Goal: Information Seeking & Learning: Learn about a topic

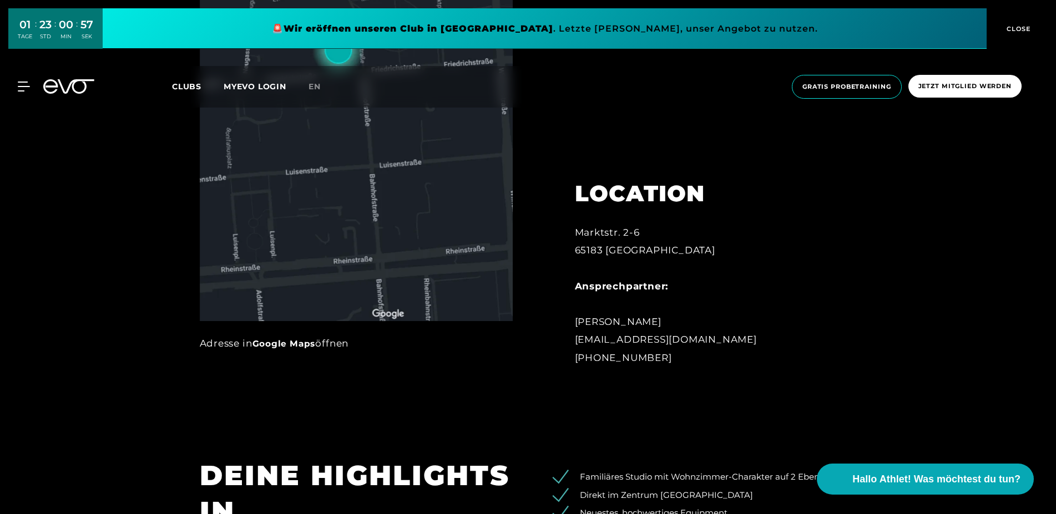
scroll to position [283, 0]
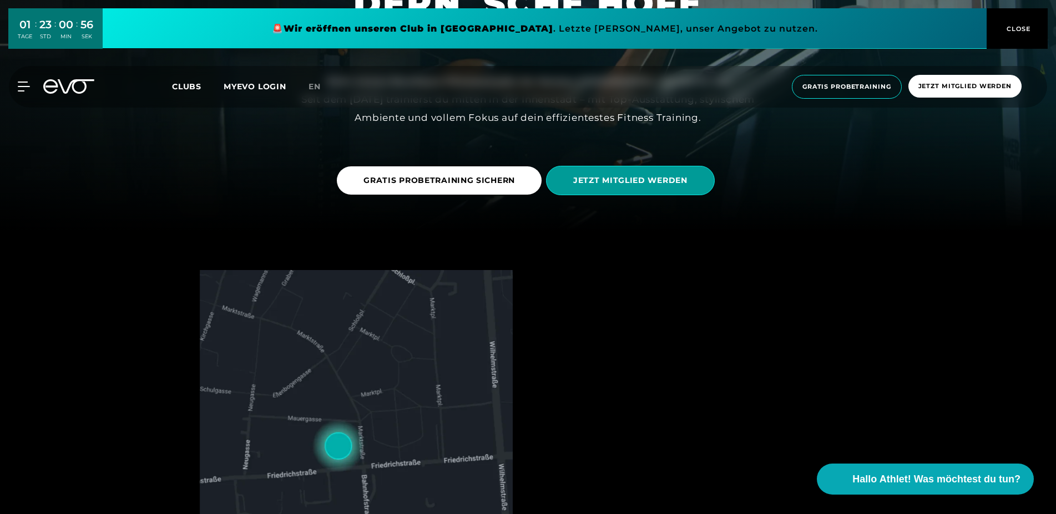
click at [592, 191] on span "JETZT MITGLIED WERDEN" at bounding box center [630, 180] width 169 height 29
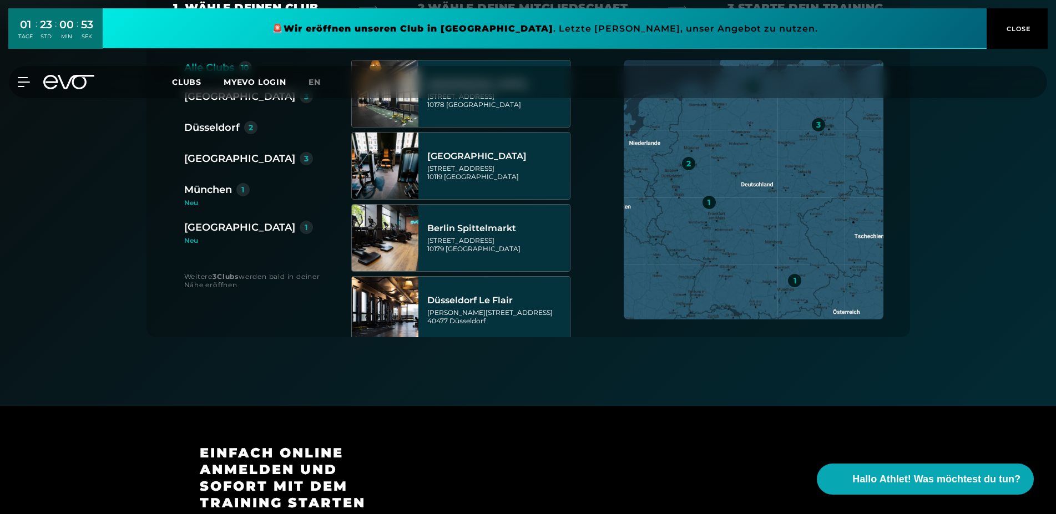
scroll to position [226, 0]
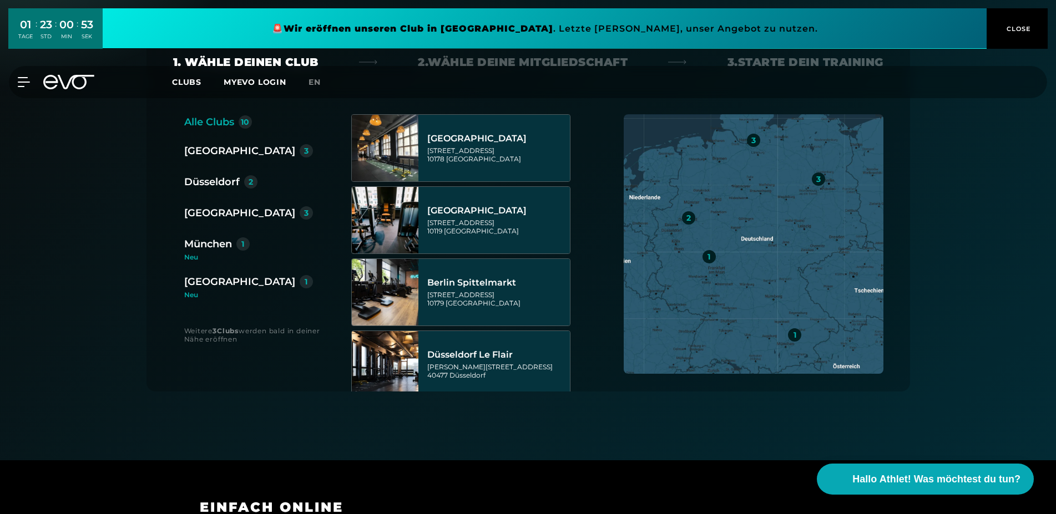
click at [209, 282] on div "[GEOGRAPHIC_DATA]" at bounding box center [239, 282] width 111 height 16
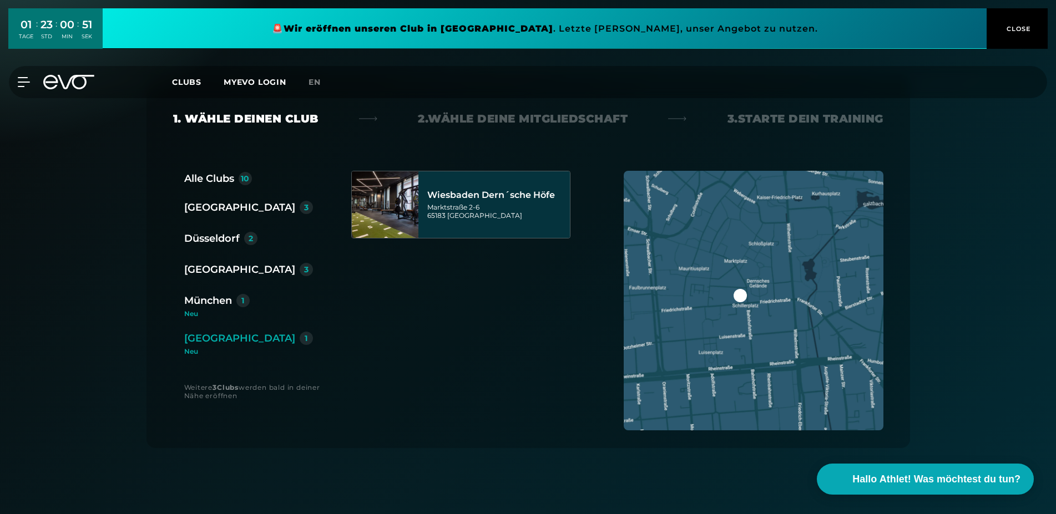
scroll to position [113, 0]
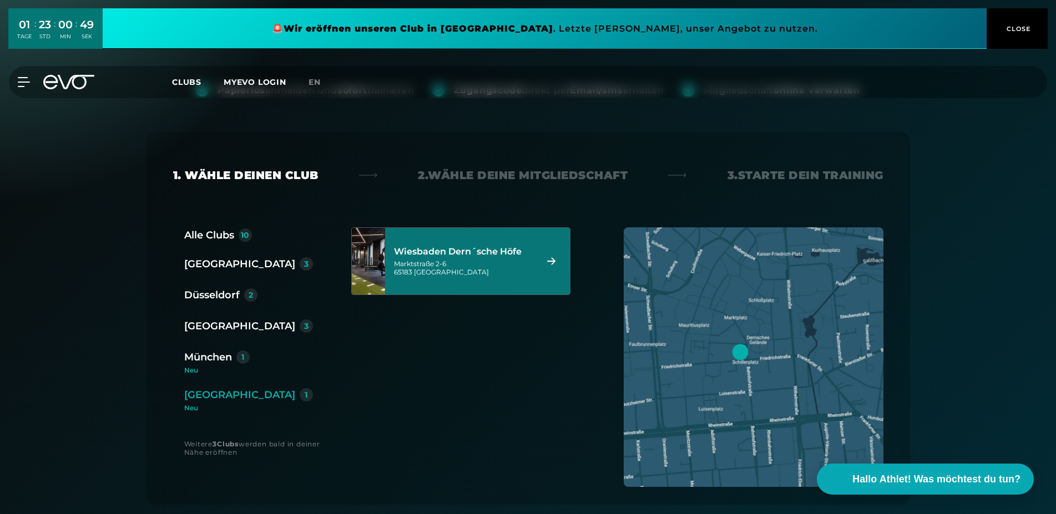
click at [539, 267] on div "[GEOGRAPHIC_DATA] Dern´sche [STREET_ADDRESS]" at bounding box center [477, 261] width 185 height 67
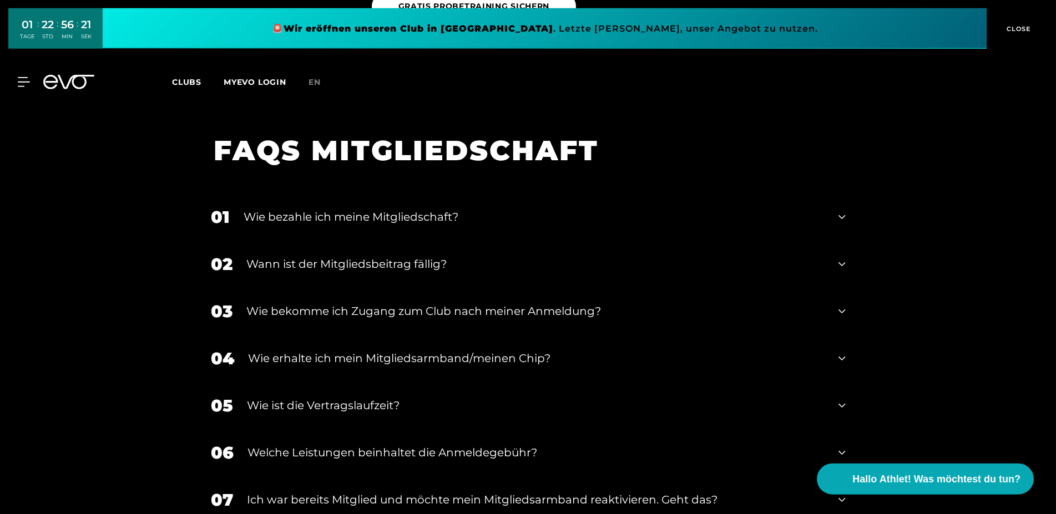
scroll to position [1830, 0]
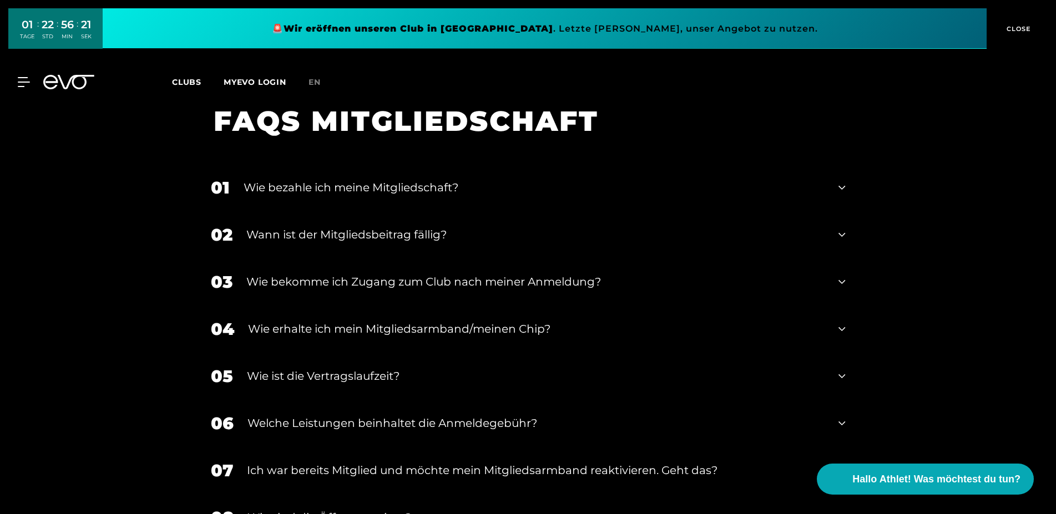
click at [426, 179] on div "Wie bezahle ich meine Mitgliedschaft?" at bounding box center [534, 187] width 581 height 17
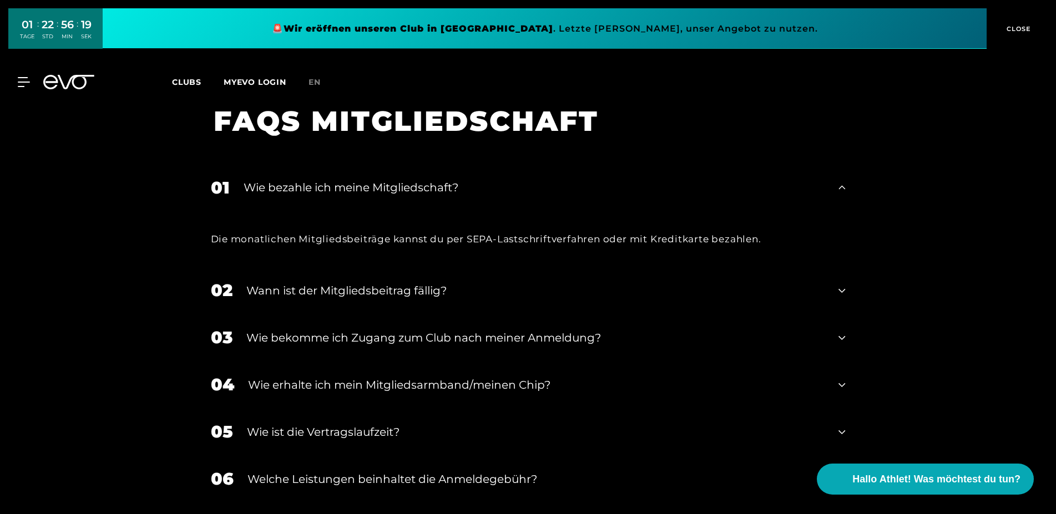
click at [426, 179] on div "Wie bezahle ich meine Mitgliedschaft?" at bounding box center [534, 187] width 581 height 17
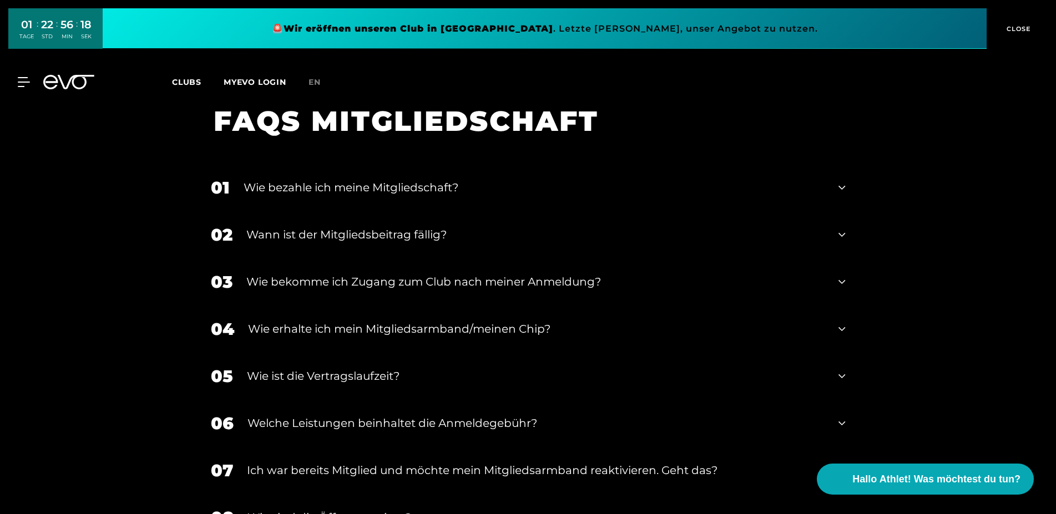
click at [410, 226] on div "Wann ist der Mitgliedsbeitrag fällig?" at bounding box center [535, 234] width 579 height 17
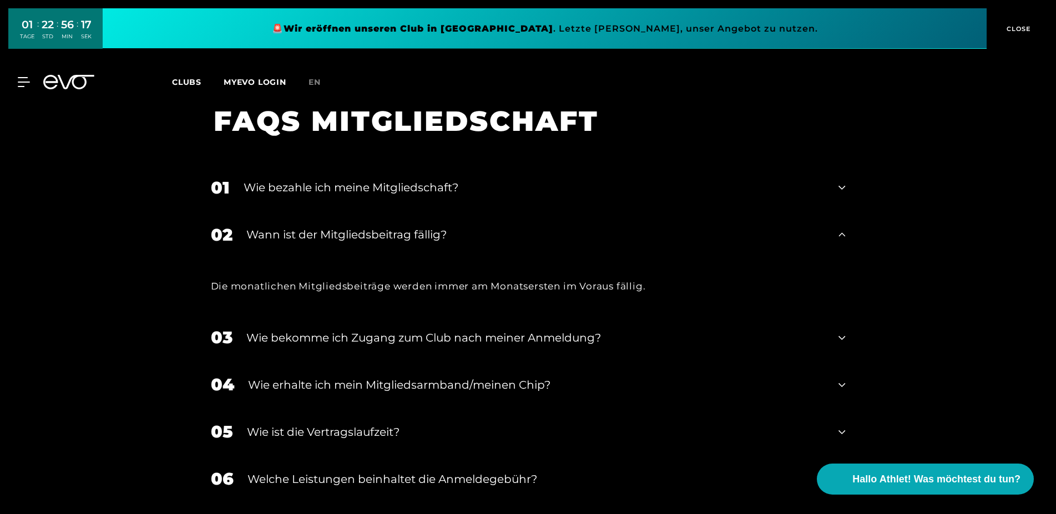
click at [510, 232] on div "02 Wann ist der Mitgliedsbeitrag fällig?" at bounding box center [528, 234] width 657 height 47
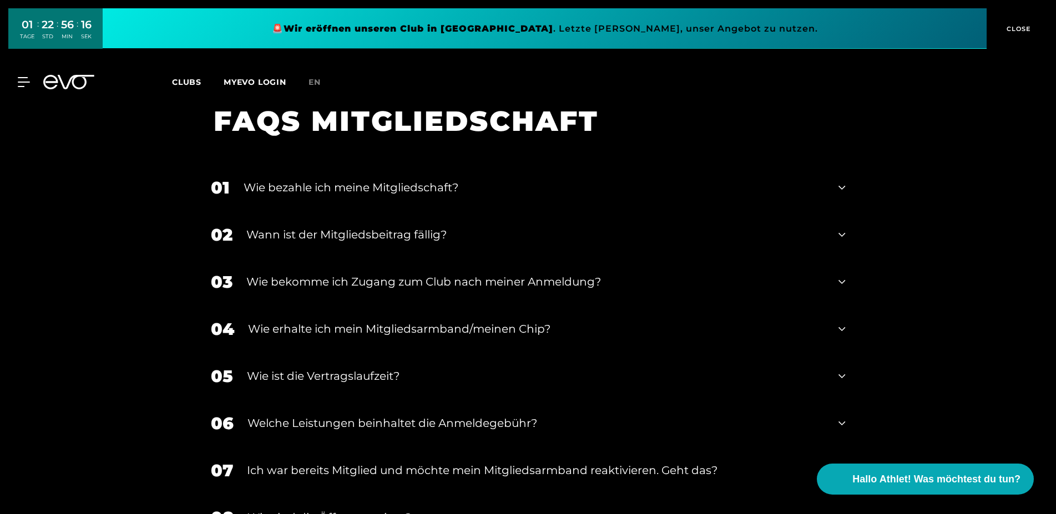
click at [502, 274] on div "Wie bekomme ich Zugang zum Club nach meiner Anmeldung?" at bounding box center [535, 282] width 579 height 17
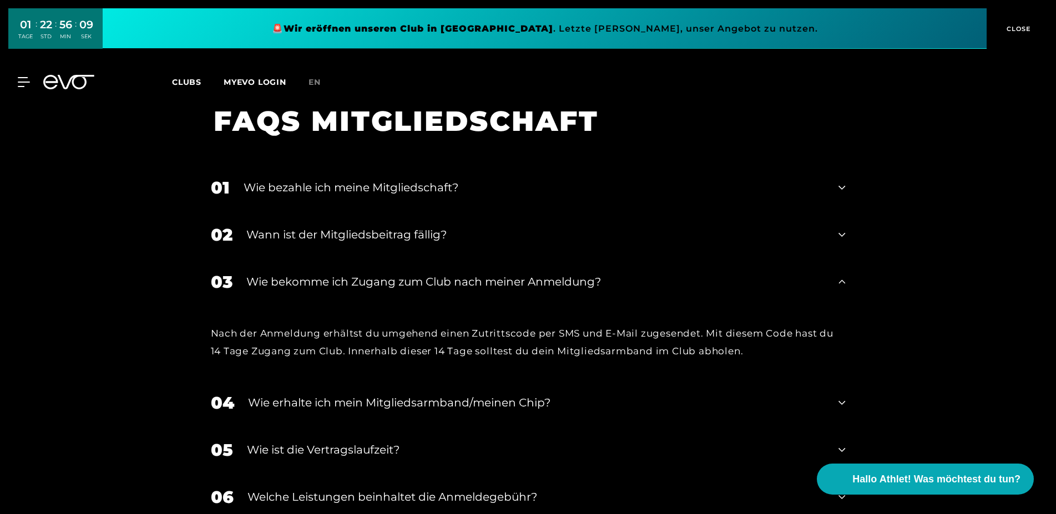
click at [502, 274] on div "Wie bekomme ich Zugang zum Club nach meiner Anmeldung?" at bounding box center [535, 282] width 579 height 17
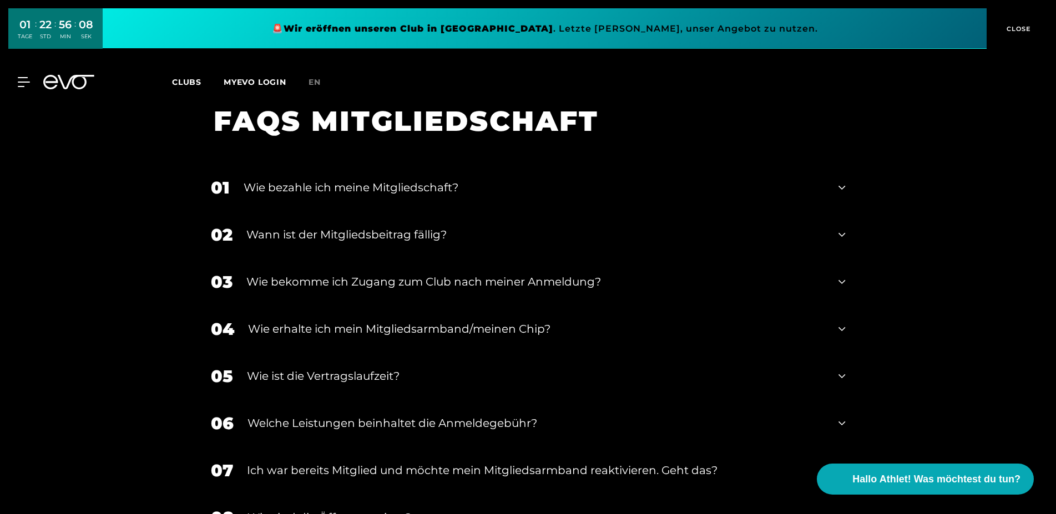
click at [497, 321] on div "Wie erhalte ich mein Mitgliedsarmband/meinen Chip?" at bounding box center [536, 329] width 577 height 17
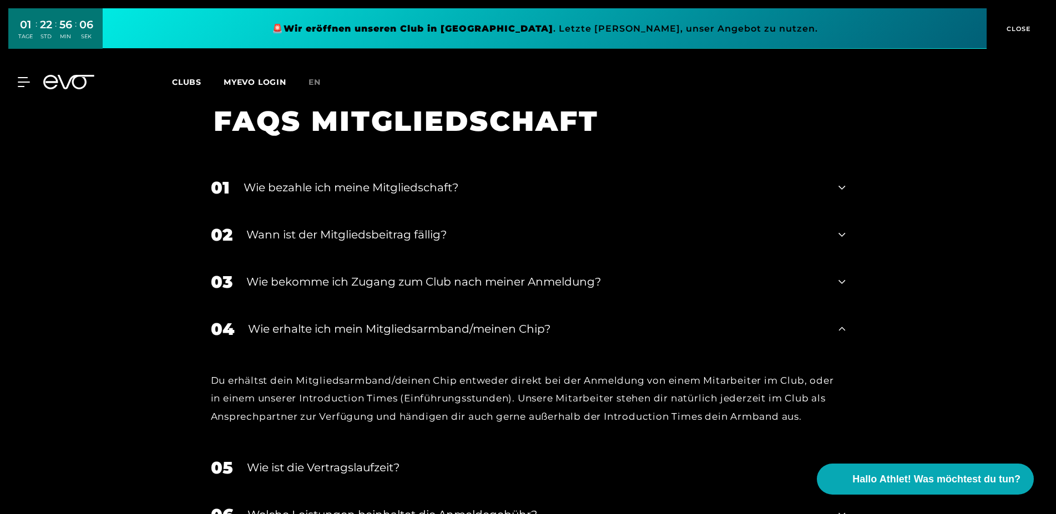
click at [497, 321] on div "Wie erhalte ich mein Mitgliedsarmband/meinen Chip?" at bounding box center [536, 329] width 577 height 17
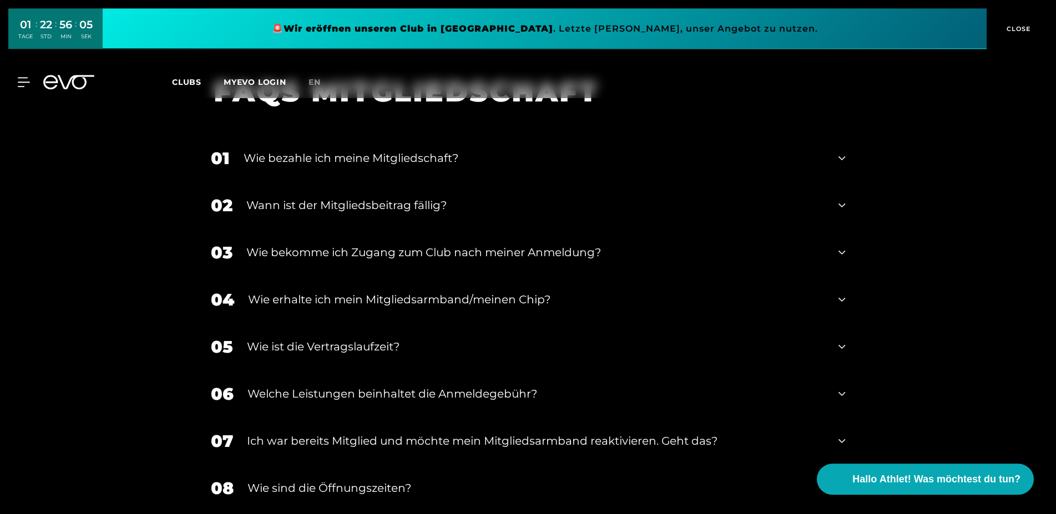
scroll to position [1886, 0]
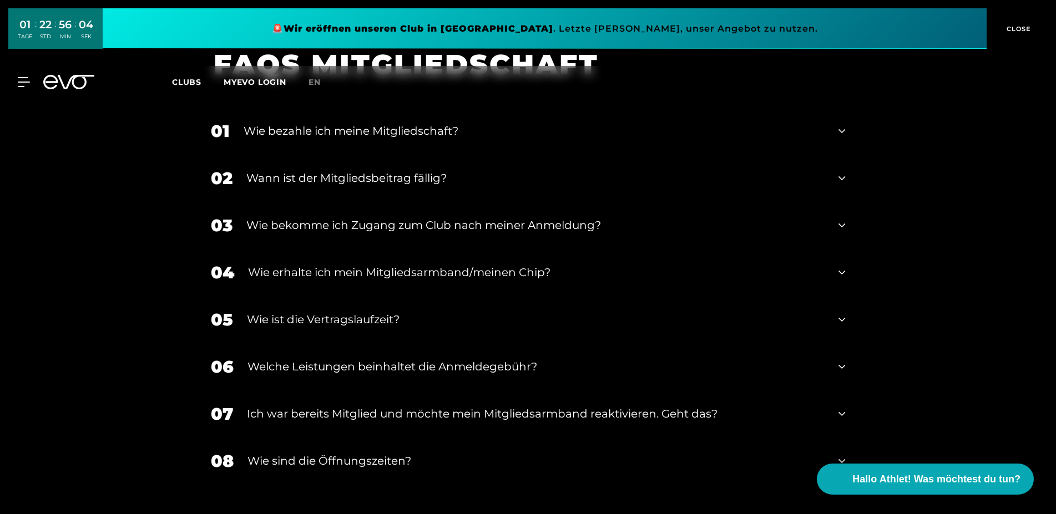
click at [497, 311] on div "Wie ist die Vertragslaufzeit?" at bounding box center [536, 319] width 578 height 17
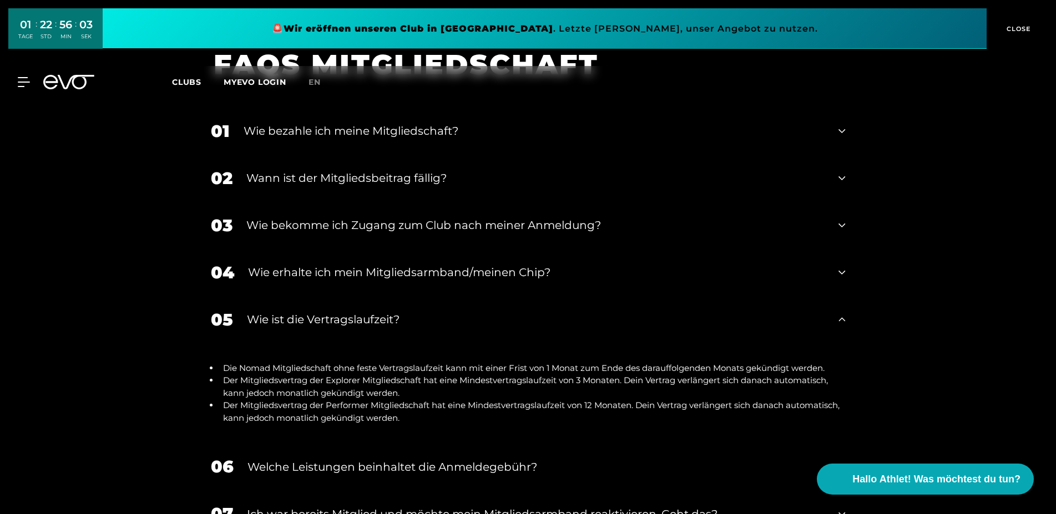
click at [497, 311] on div "Wie ist die Vertragslaufzeit?" at bounding box center [536, 319] width 578 height 17
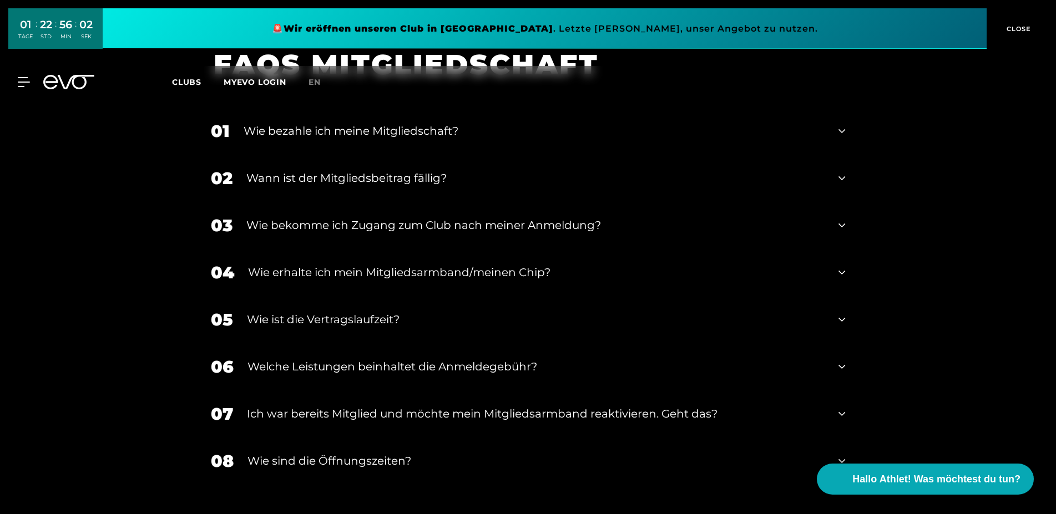
click at [495, 358] on div "Welche Leistungen beinhaltet die Anmeldegebühr?" at bounding box center [536, 366] width 578 height 17
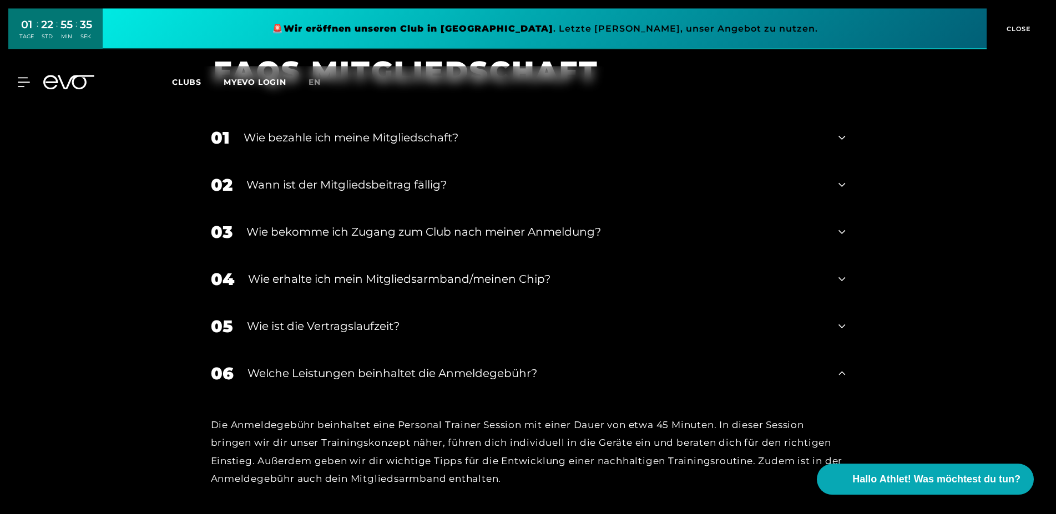
scroll to position [1943, 0]
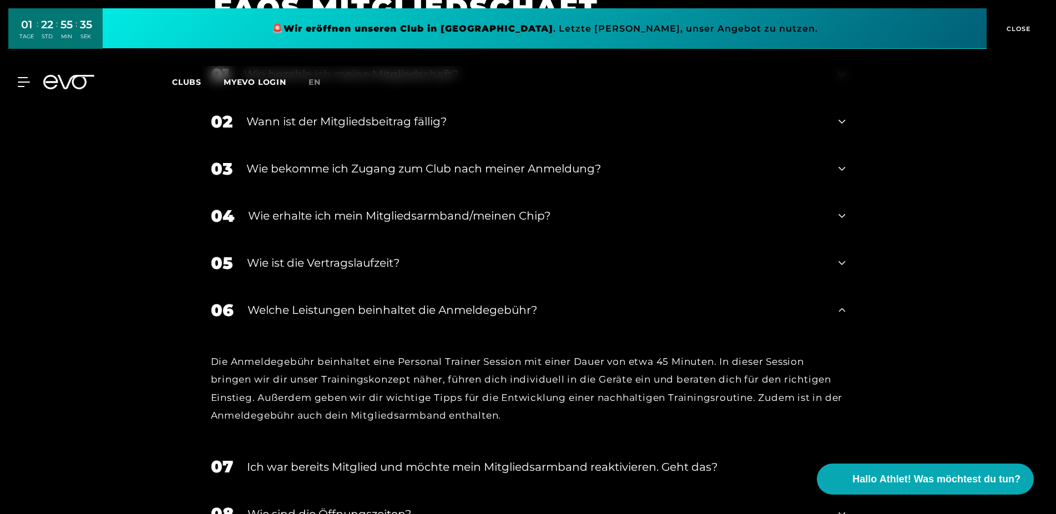
click at [292, 255] on div "Wie ist die Vertragslaufzeit?" at bounding box center [536, 263] width 578 height 17
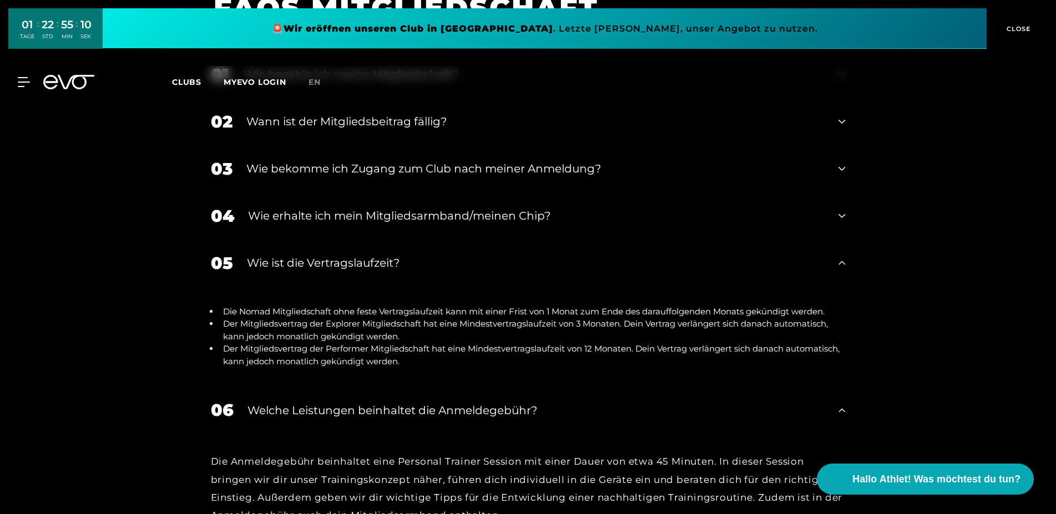
click at [292, 255] on div "Wie ist die Vertragslaufzeit?" at bounding box center [536, 263] width 578 height 17
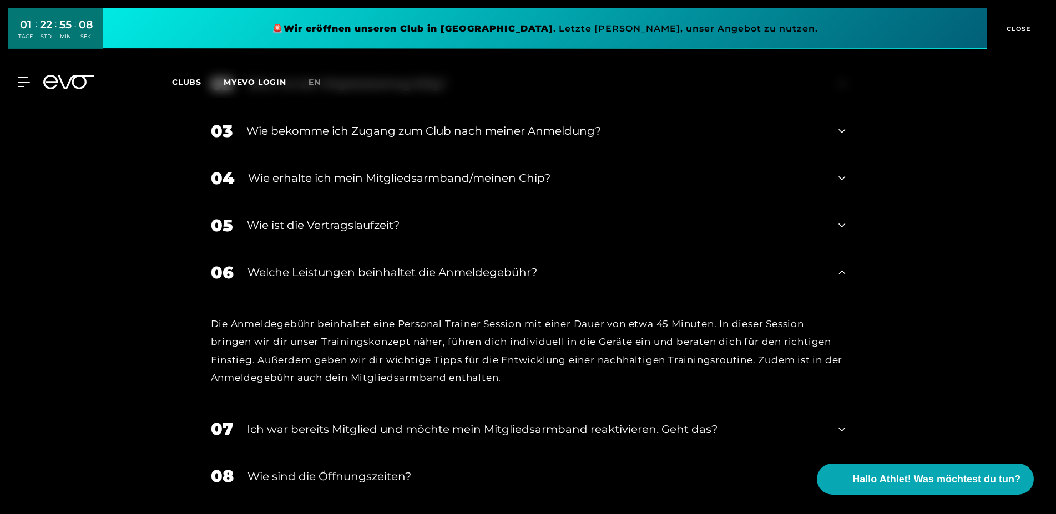
scroll to position [2000, 0]
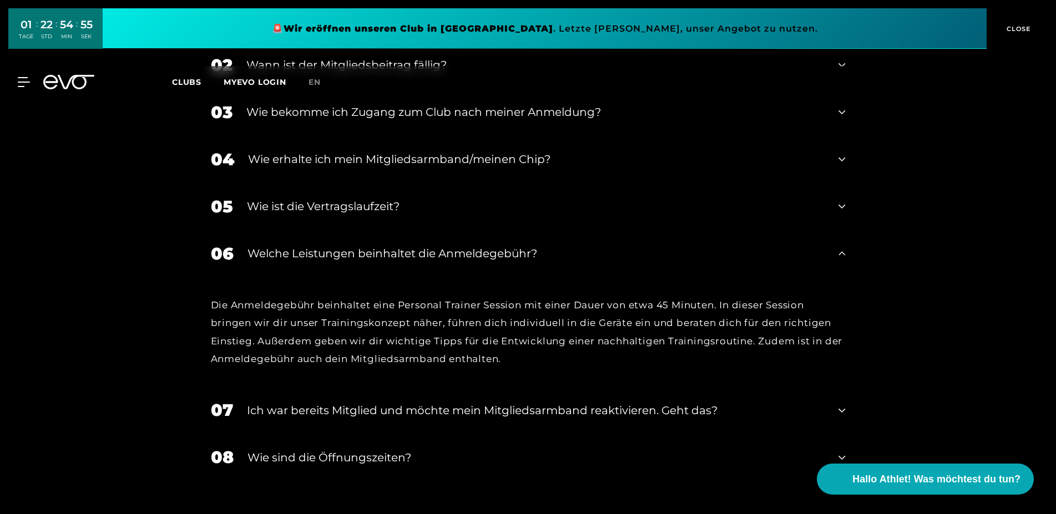
click at [359, 402] on div "Ich war bereits Mitglied und möchte mein Mitgliedsarmband reaktivieren. Geht da…" at bounding box center [536, 410] width 578 height 17
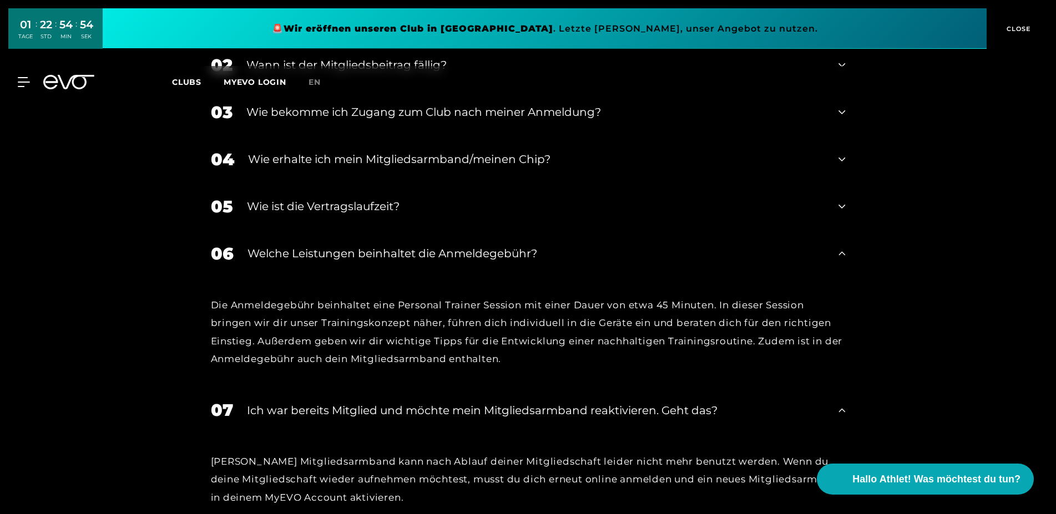
click at [359, 402] on div "Ich war bereits Mitglied und möchte mein Mitgliedsarmband reaktivieren. Geht da…" at bounding box center [536, 410] width 578 height 17
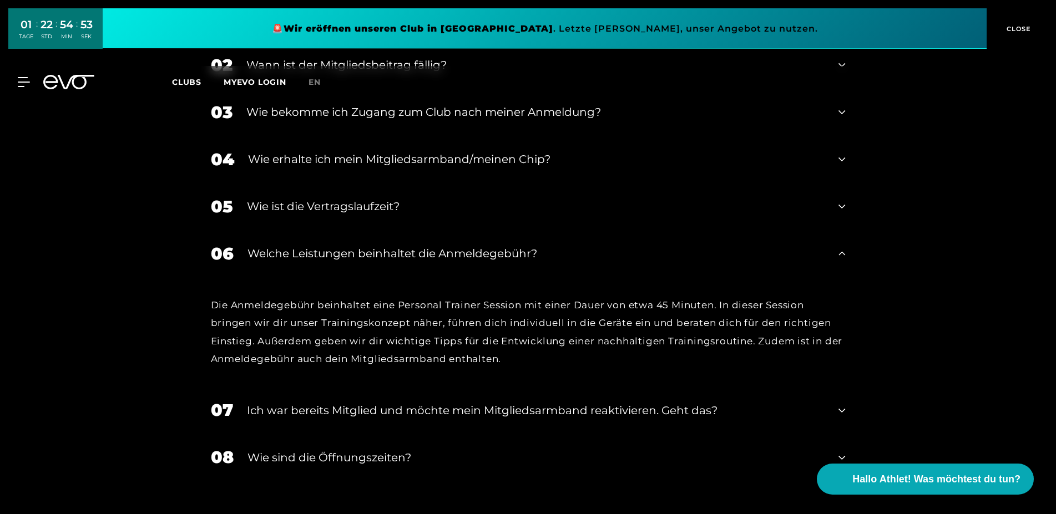
scroll to position [2056, 0]
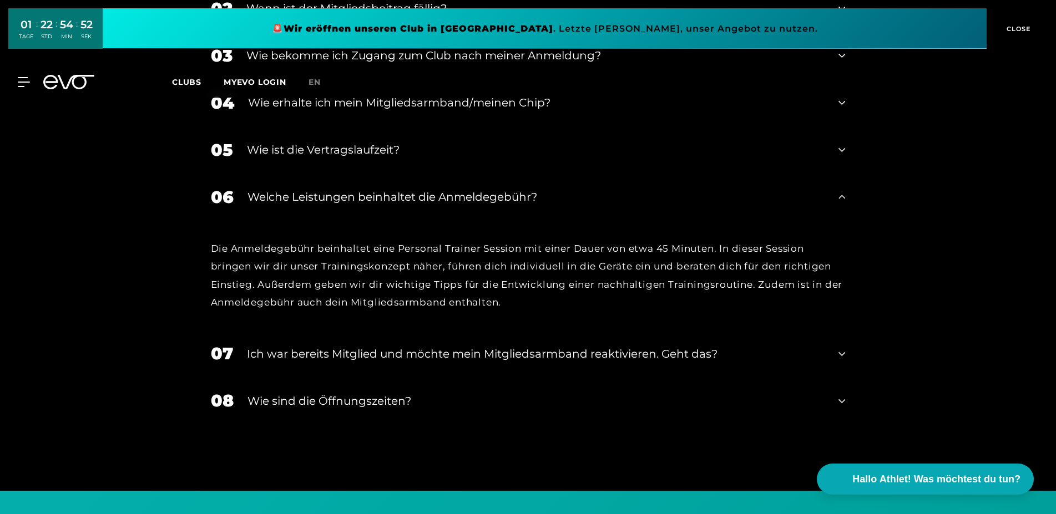
click at [359, 393] on div "Wie sind die Öffnungszeiten?" at bounding box center [536, 401] width 578 height 17
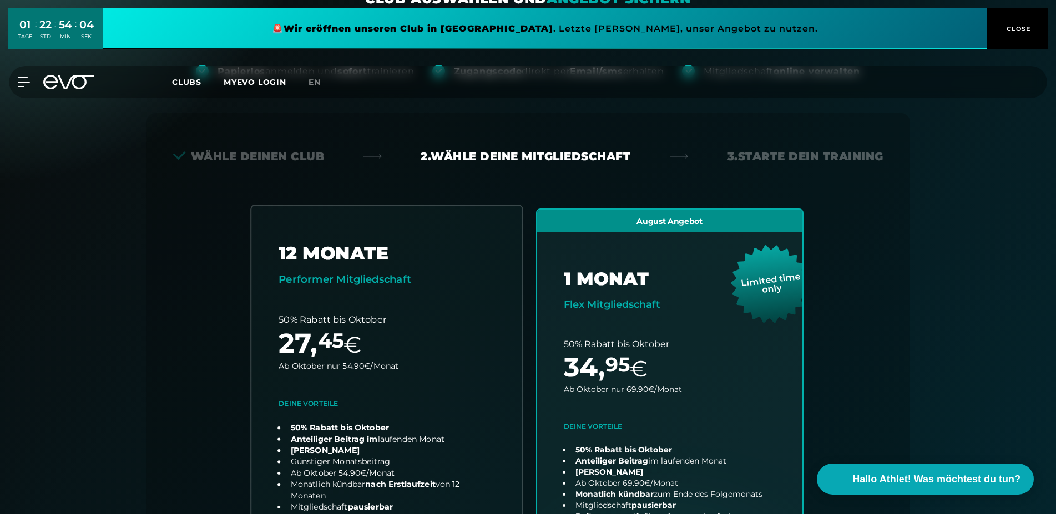
scroll to position [0, 0]
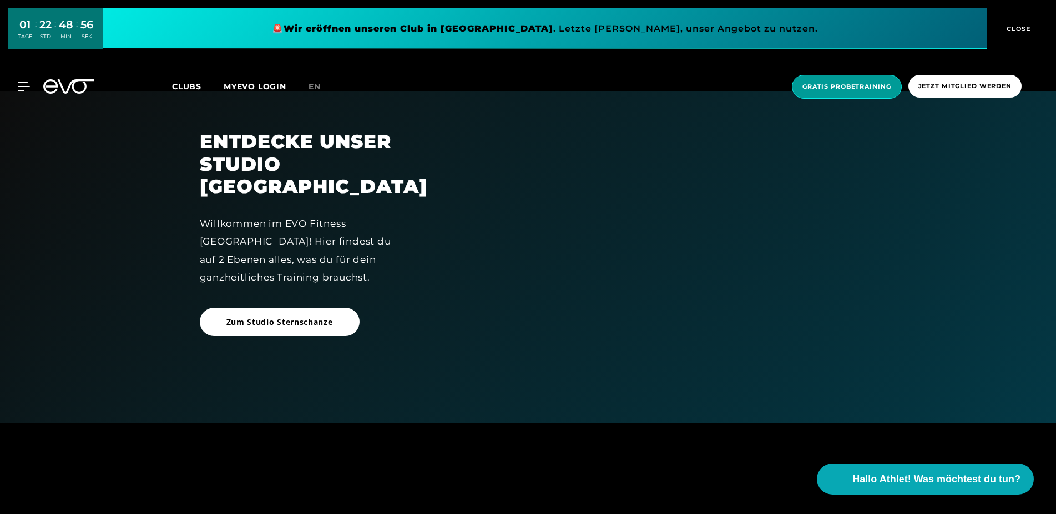
click at [820, 89] on span "Gratis Probetraining" at bounding box center [846, 86] width 89 height 9
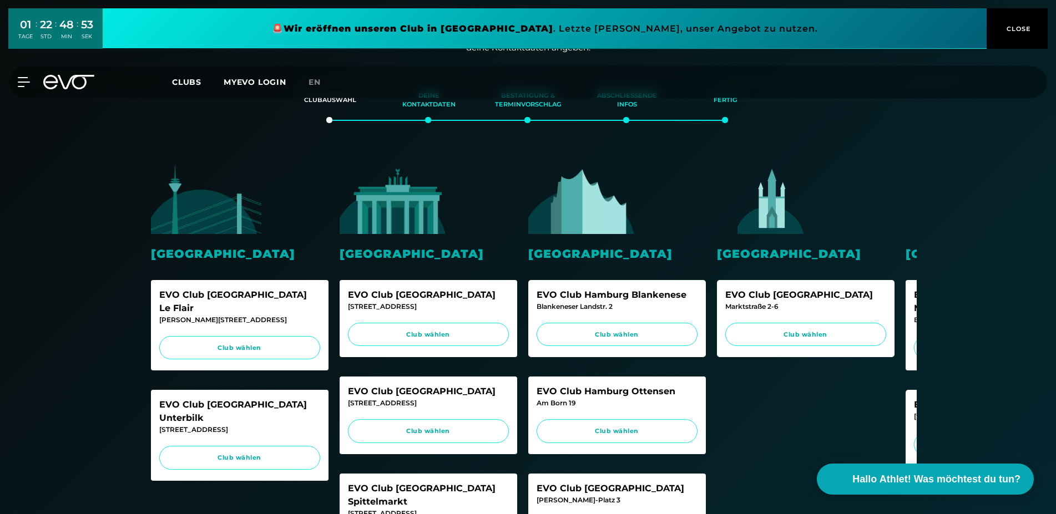
scroll to position [170, 0]
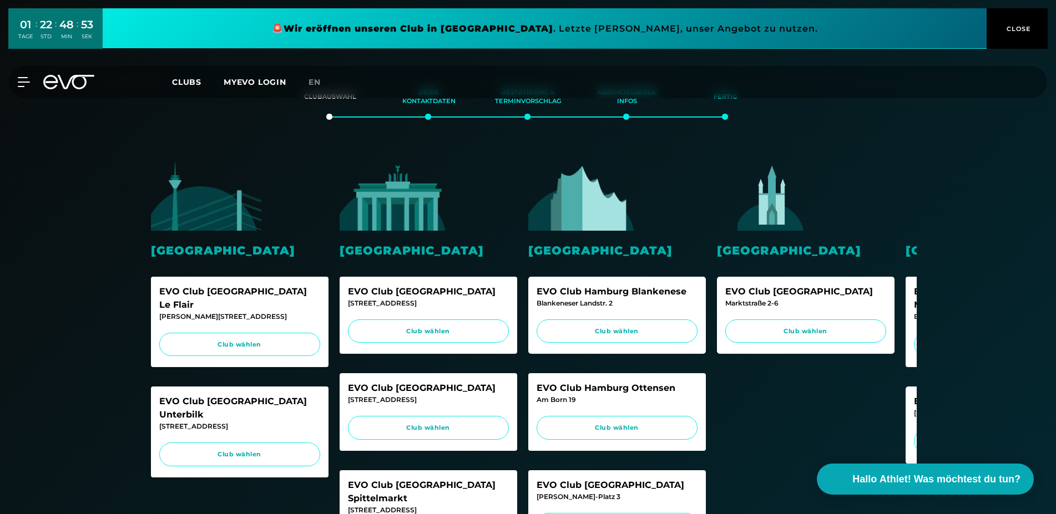
click at [752, 193] on img at bounding box center [772, 195] width 111 height 69
click at [811, 338] on span "Club wählen" at bounding box center [805, 332] width 161 height 24
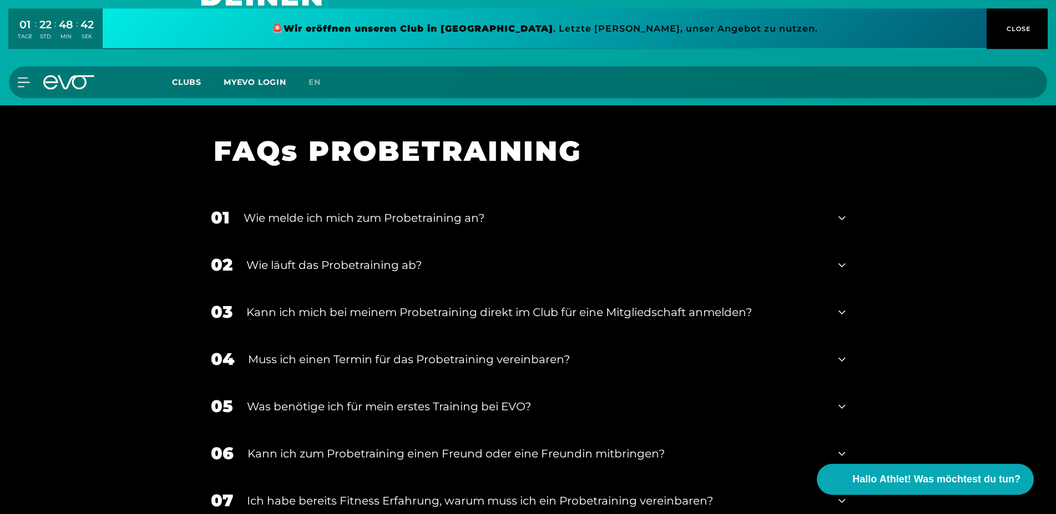
scroll to position [1188, 0]
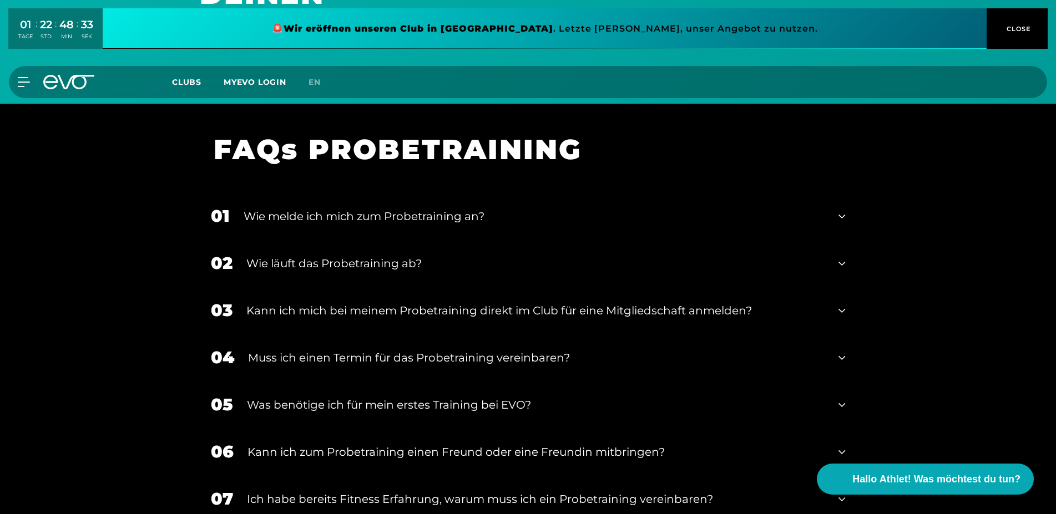
click at [527, 217] on div "Wie melde ich mich zum Probetraining an?" at bounding box center [534, 216] width 581 height 17
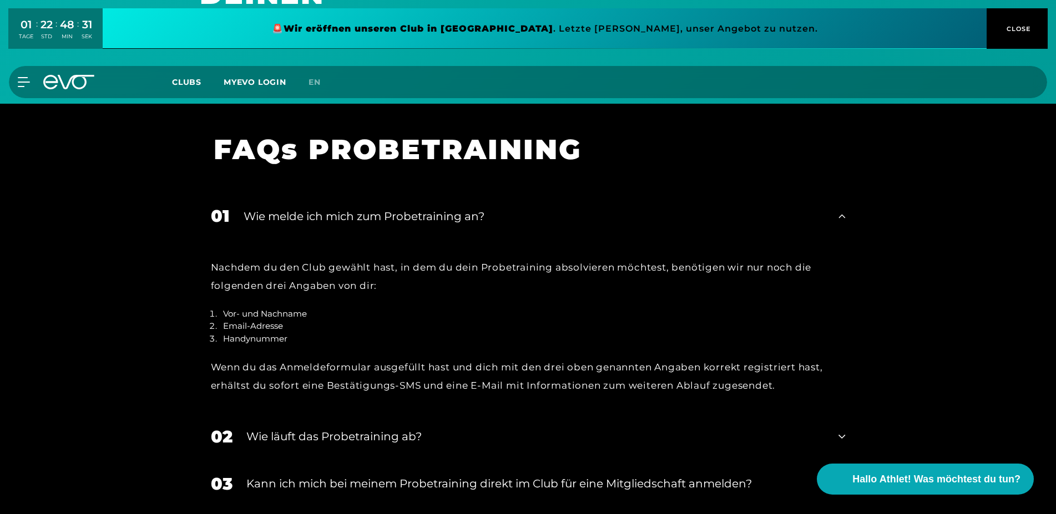
click at [527, 217] on div "Wie melde ich mich zum Probetraining an?" at bounding box center [534, 216] width 581 height 17
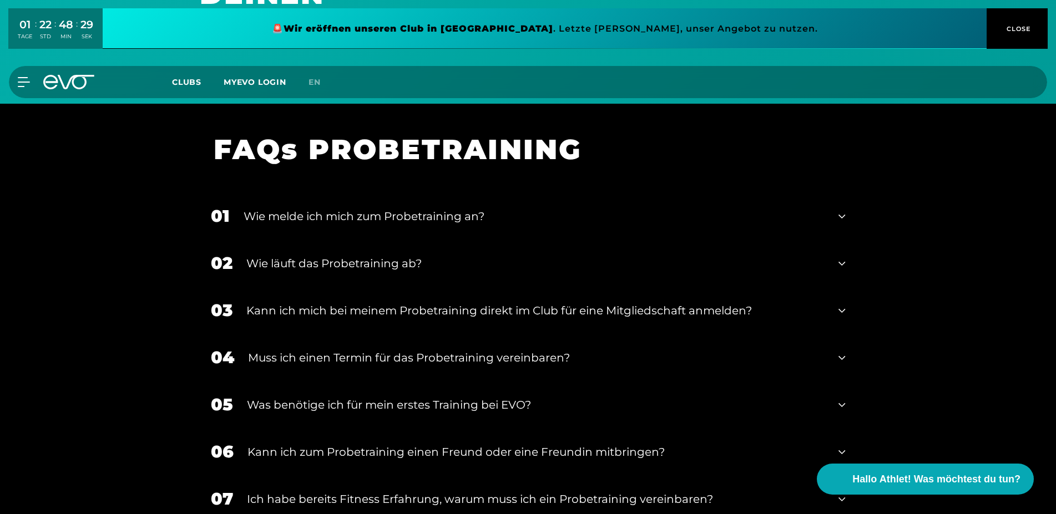
click at [498, 264] on div "Wie läuft das Probetraining ab?" at bounding box center [535, 263] width 579 height 17
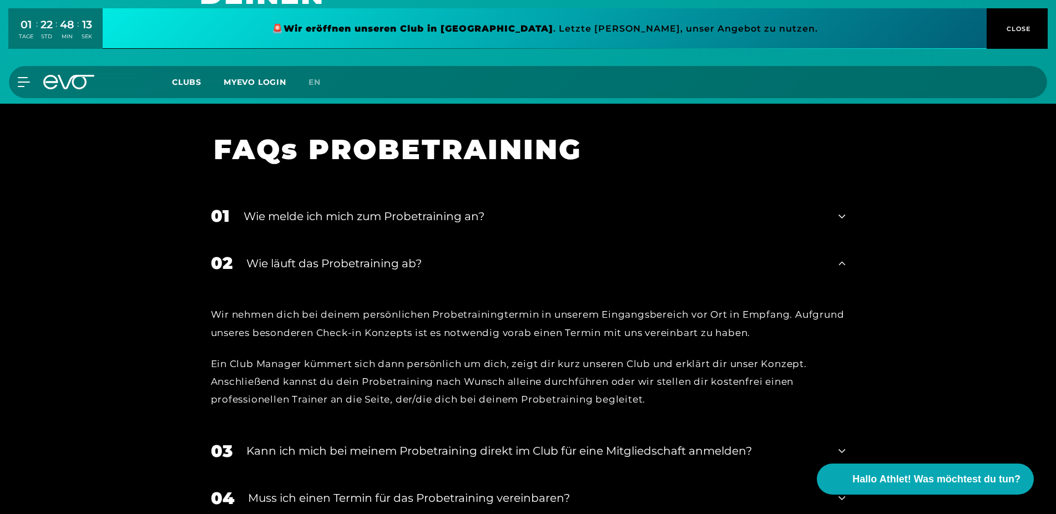
click at [498, 264] on div "Wie läuft das Probetraining ab?" at bounding box center [535, 263] width 579 height 17
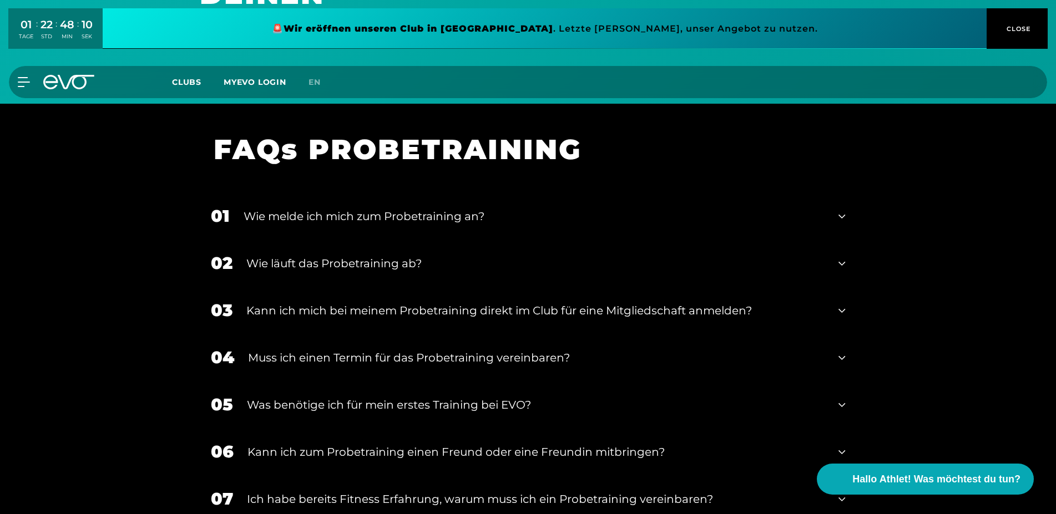
click at [482, 307] on div "Kann ich mich bei meinem Probetraining direkt im Club für eine Mitgliedschaft a…" at bounding box center [535, 310] width 579 height 17
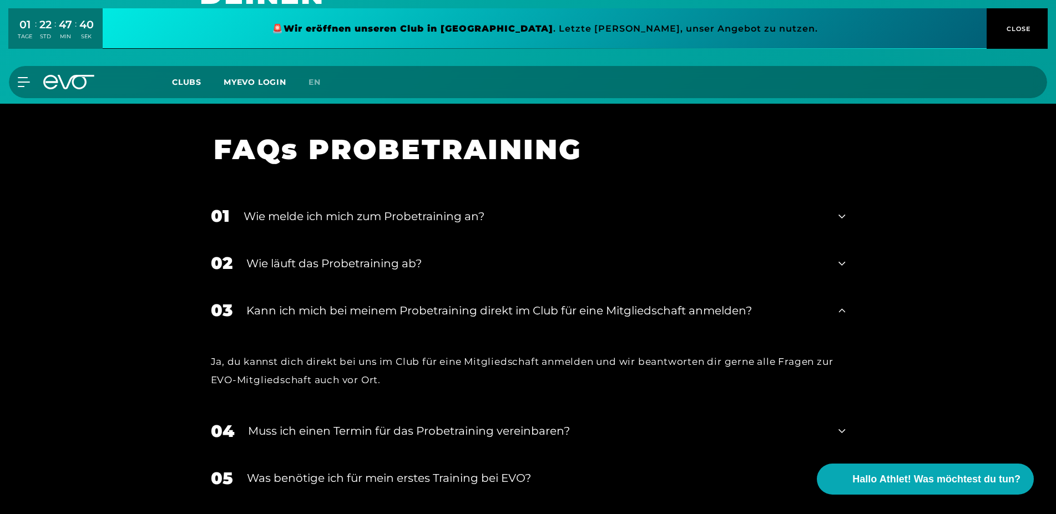
click at [492, 315] on div "Kann ich mich bei meinem Probetraining direkt im Club für eine Mitgliedschaft a…" at bounding box center [535, 310] width 579 height 17
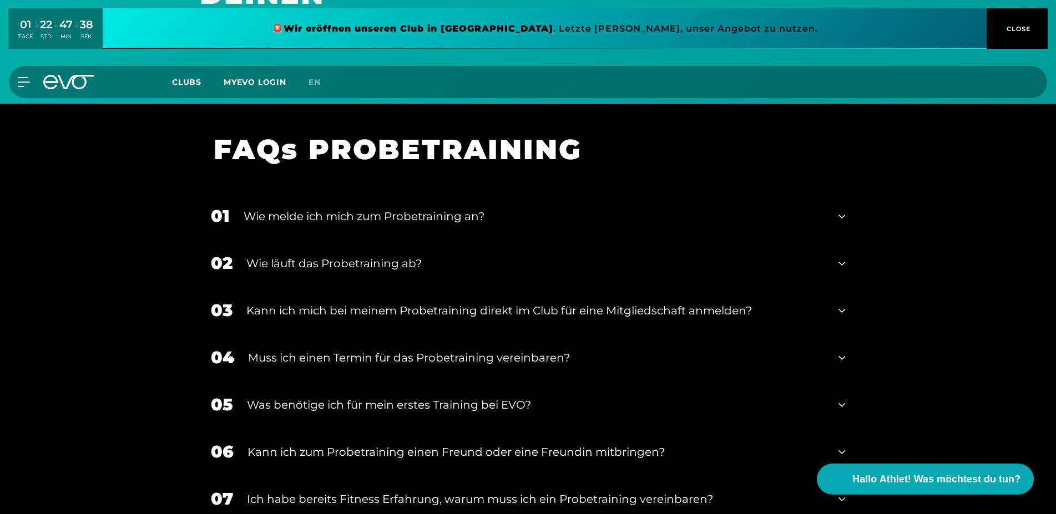
click at [470, 370] on div "04 Muss ich einen Termin für das Probetraining vereinbaren?" at bounding box center [528, 357] width 657 height 47
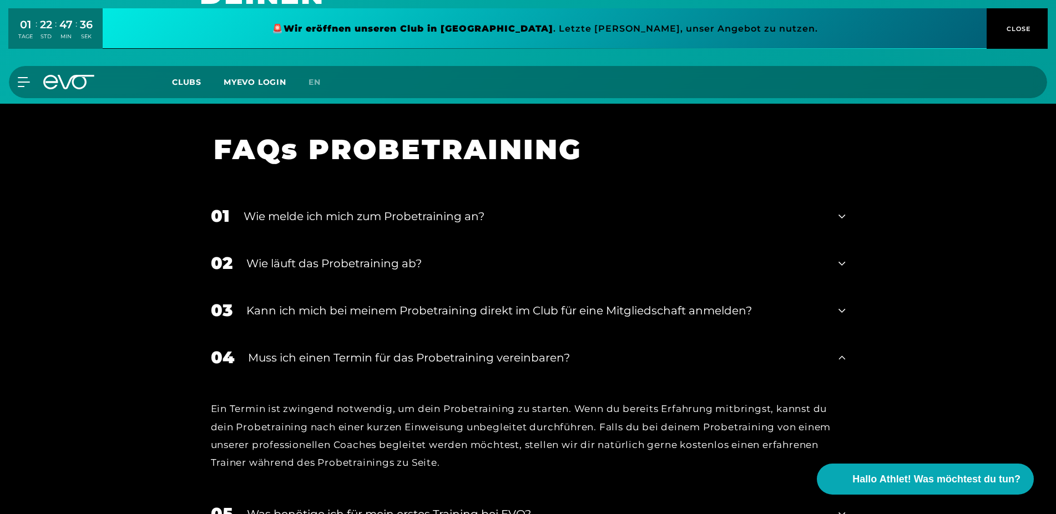
click at [470, 370] on div "04 Muss ich einen Termin für das Probetraining vereinbaren?" at bounding box center [528, 357] width 657 height 47
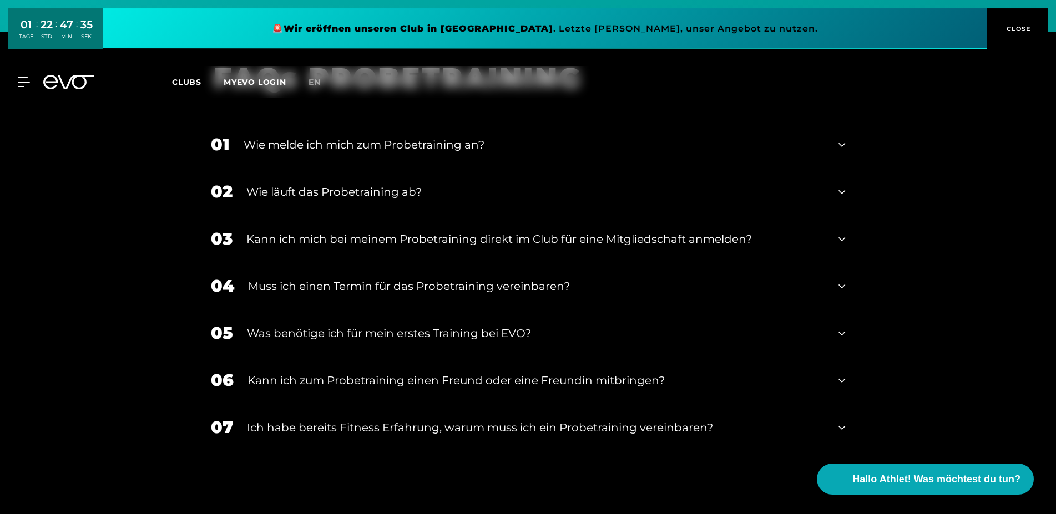
scroll to position [1302, 0]
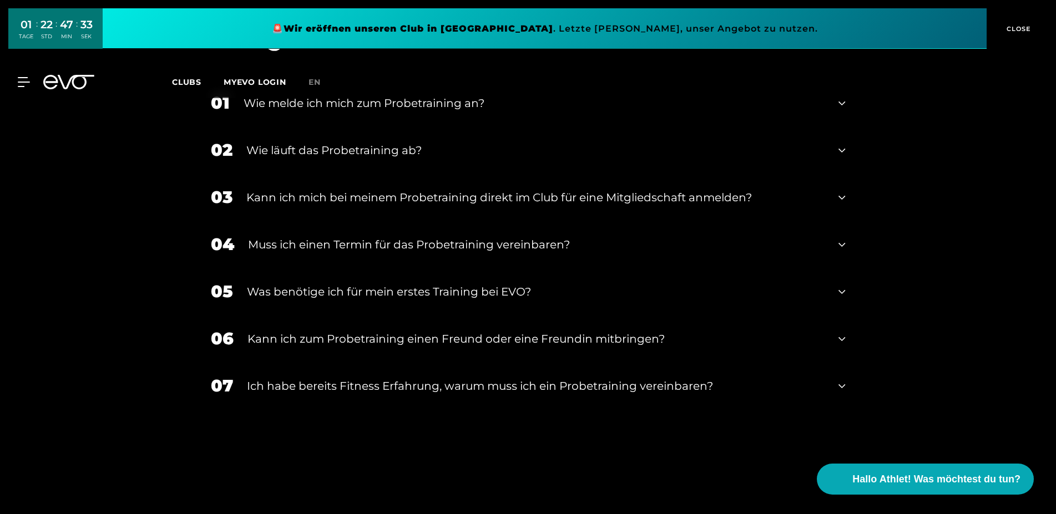
click at [483, 345] on div "Kann ich zum Probetraining einen Freund oder eine Freundin mitbringen?" at bounding box center [536, 339] width 578 height 17
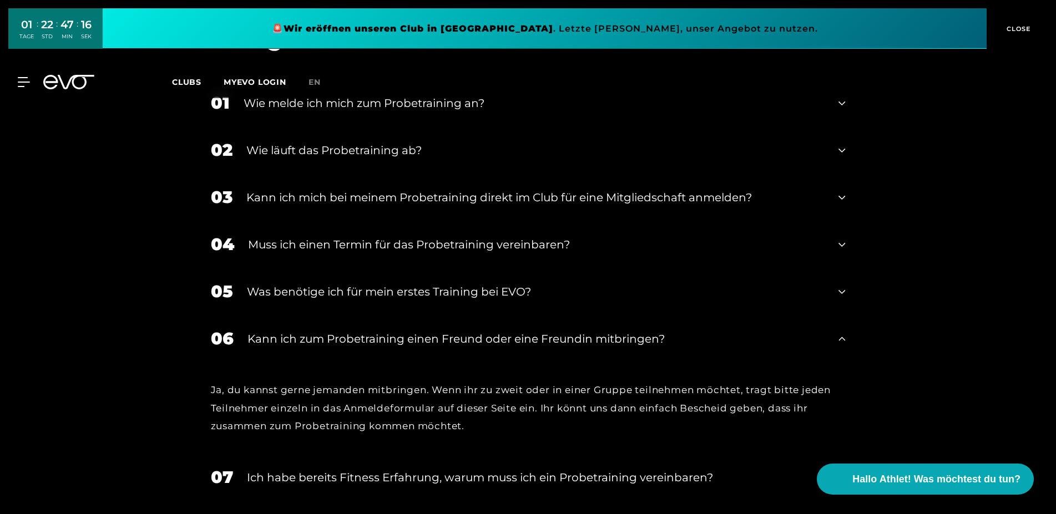
scroll to position [1358, 0]
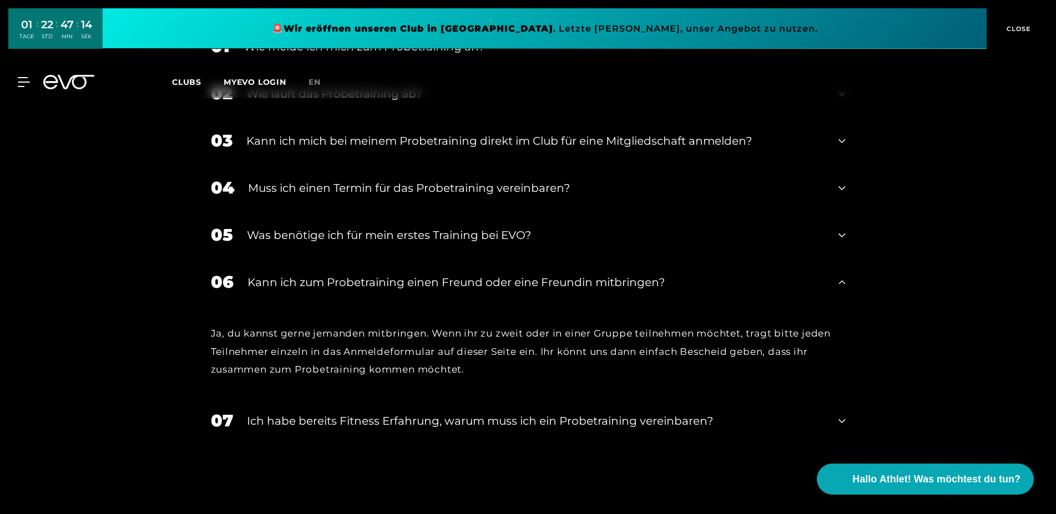
click at [448, 424] on div "Ich habe bereits Fitness Erfahrung, warum muss ich ein Probetraining vereinbare…" at bounding box center [536, 421] width 578 height 17
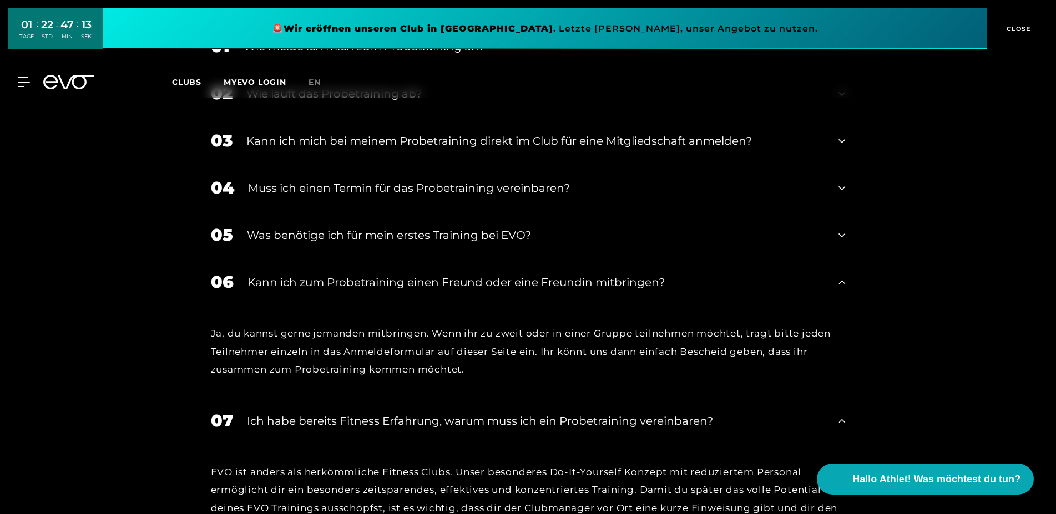
scroll to position [1415, 0]
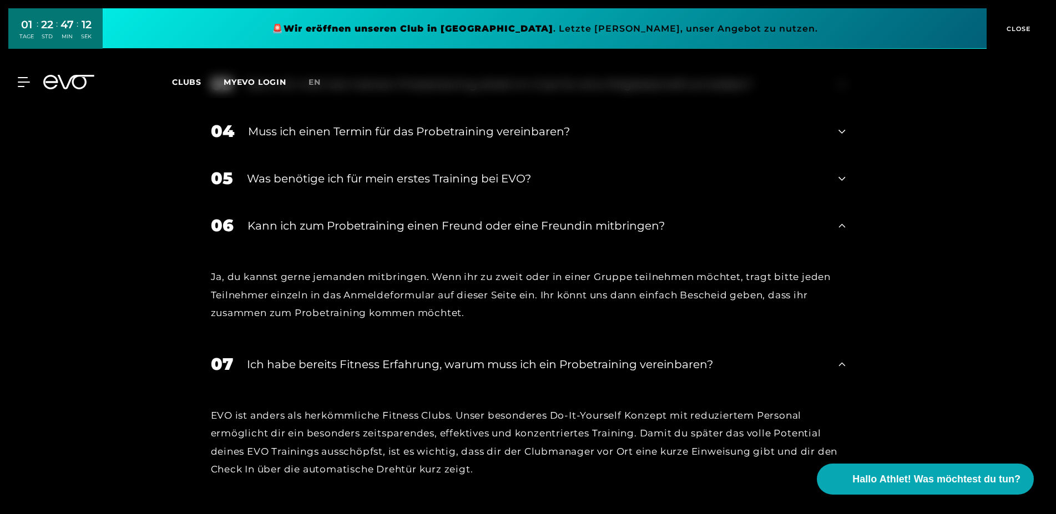
click at [400, 360] on div "Ich habe bereits Fitness Erfahrung, warum muss ich ein Probetraining vereinbare…" at bounding box center [536, 364] width 578 height 17
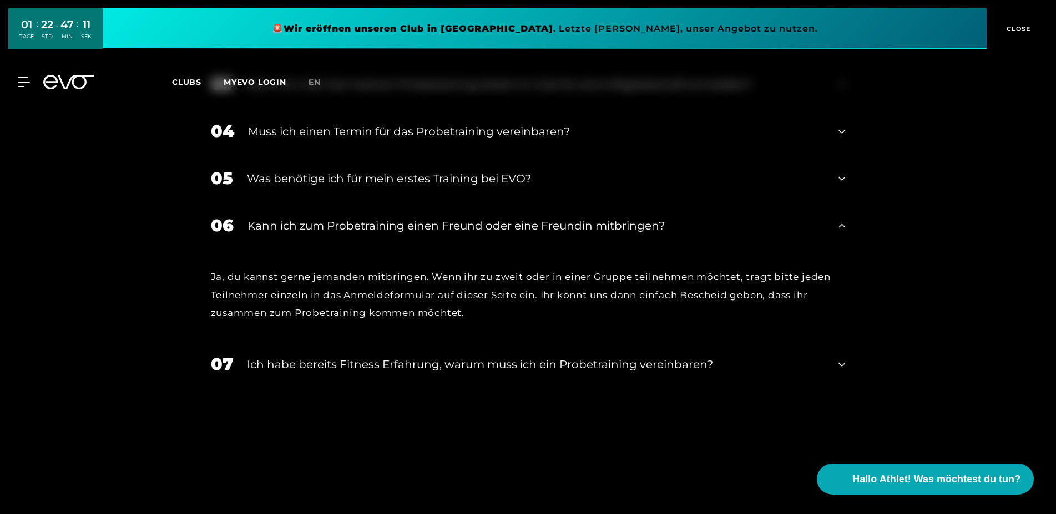
click at [328, 225] on div "Kann ich zum Probetraining einen Freund oder eine Freundin mitbringen?" at bounding box center [536, 226] width 578 height 17
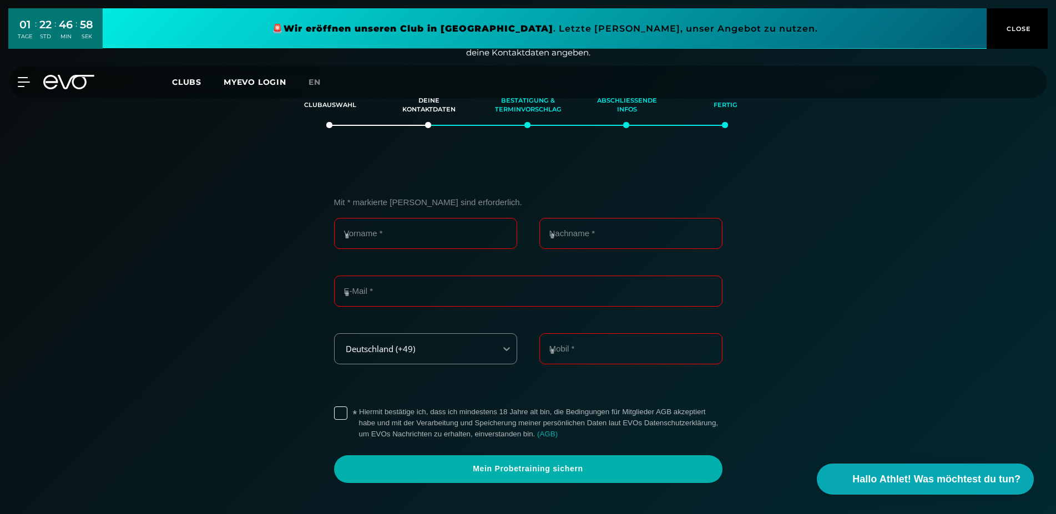
scroll to position [0, 0]
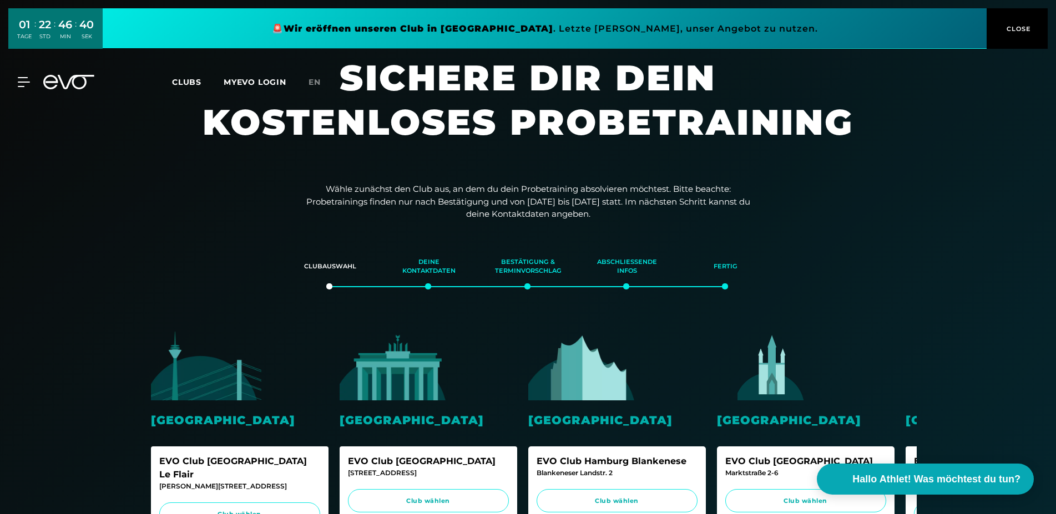
click at [187, 87] on span "Clubs" at bounding box center [186, 82] width 29 height 10
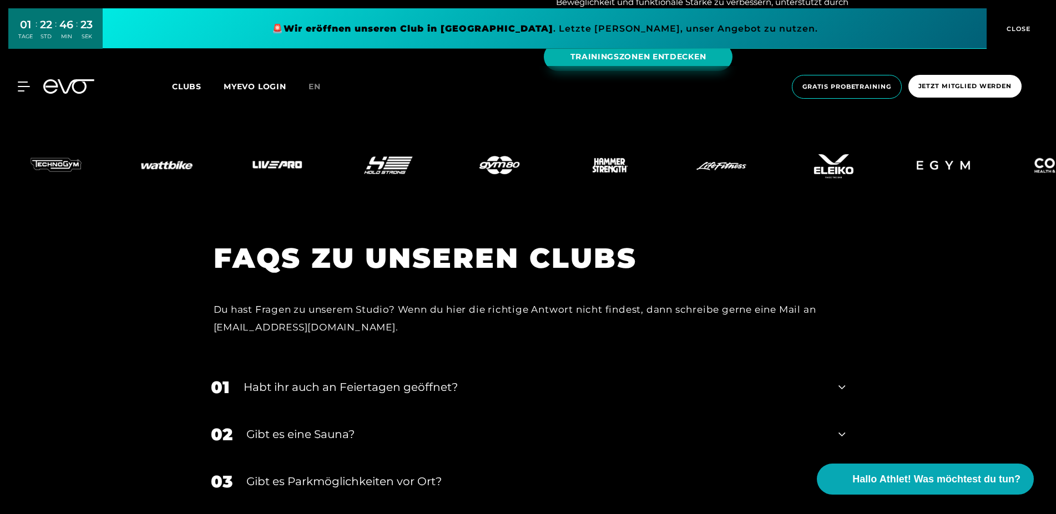
scroll to position [4641, 0]
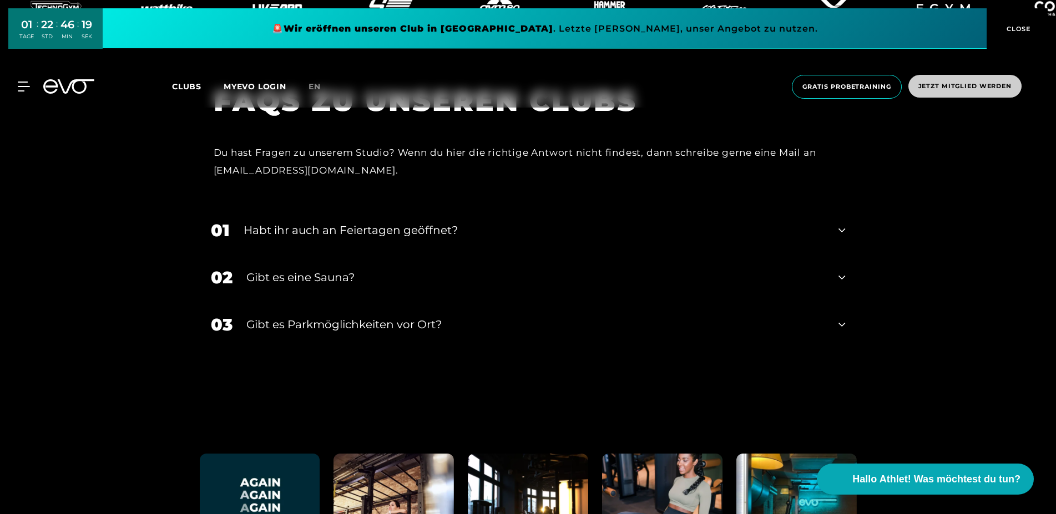
click at [940, 81] on span "Jetzt Mitglied werden" at bounding box center [964, 86] width 113 height 23
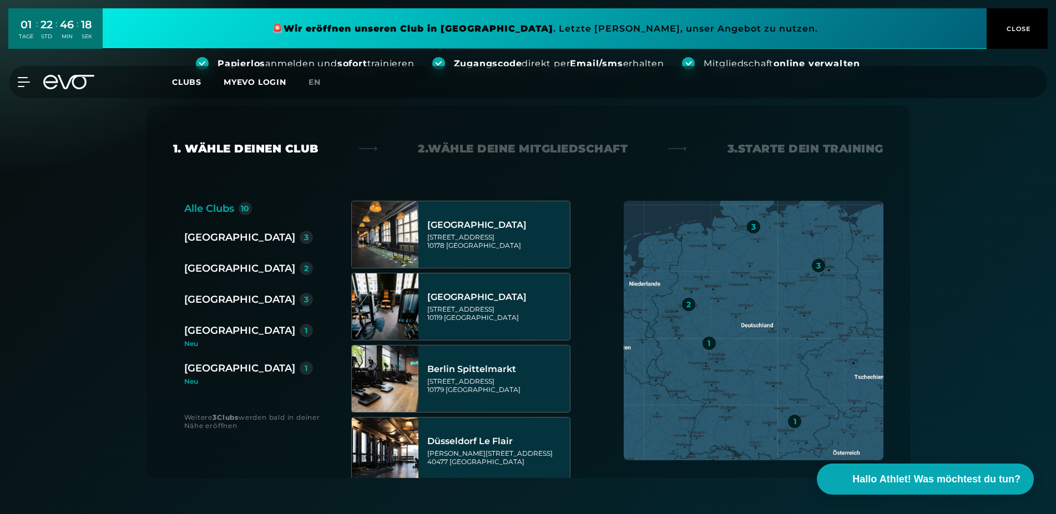
scroll to position [170, 0]
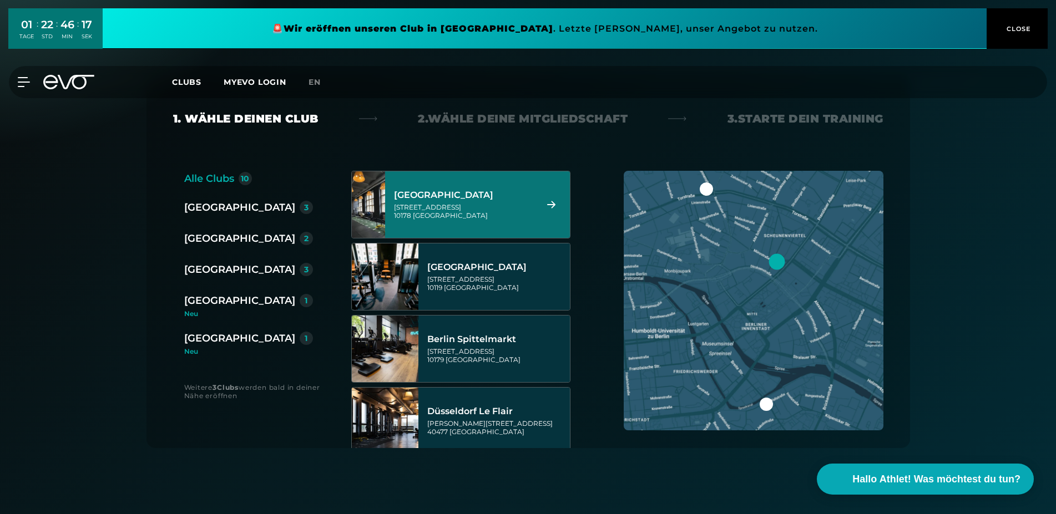
click at [207, 343] on div "[GEOGRAPHIC_DATA]" at bounding box center [239, 339] width 111 height 16
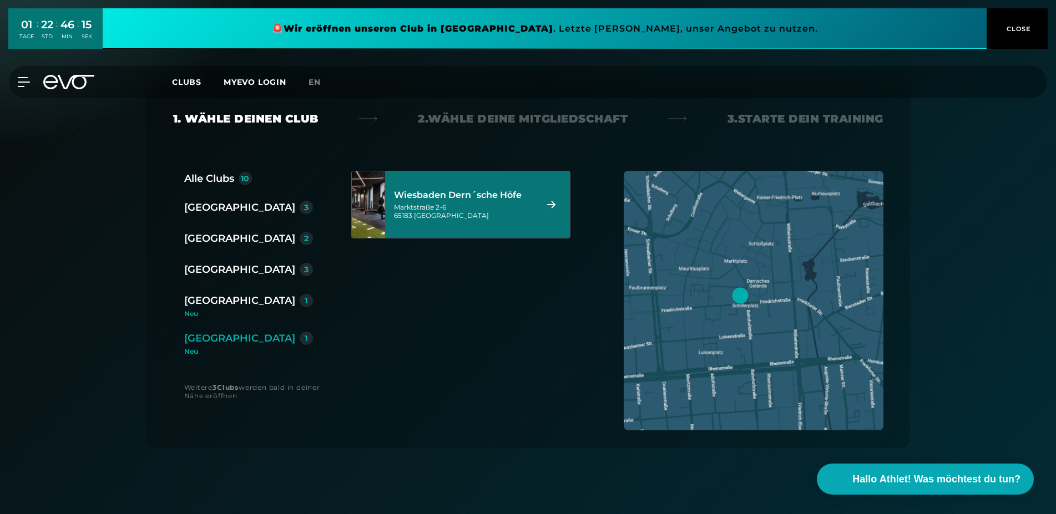
click at [430, 208] on div "Marktstraße 2-6 65183 Wiesbaden" at bounding box center [463, 211] width 139 height 17
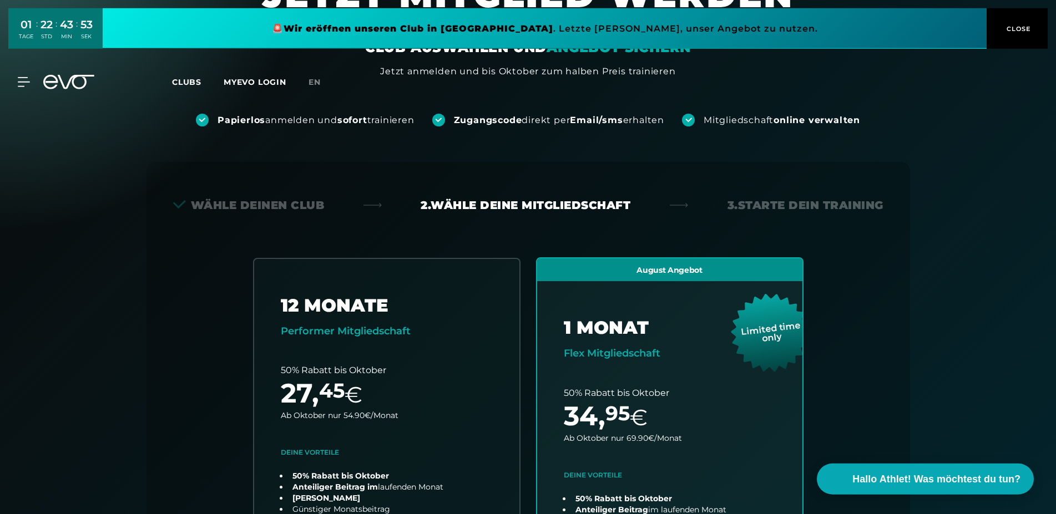
scroll to position [0, 0]
